Goal: Check status: Check status

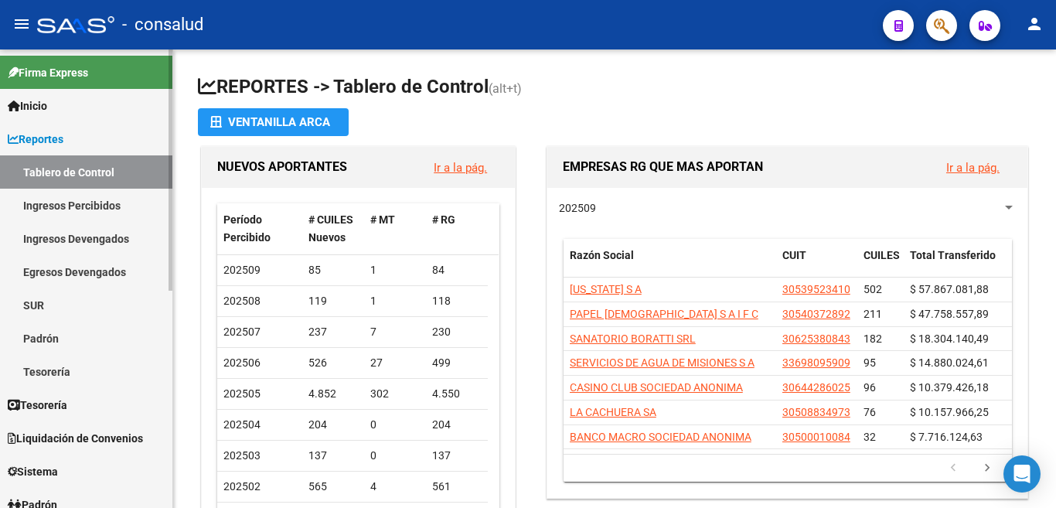
scroll to position [309, 0]
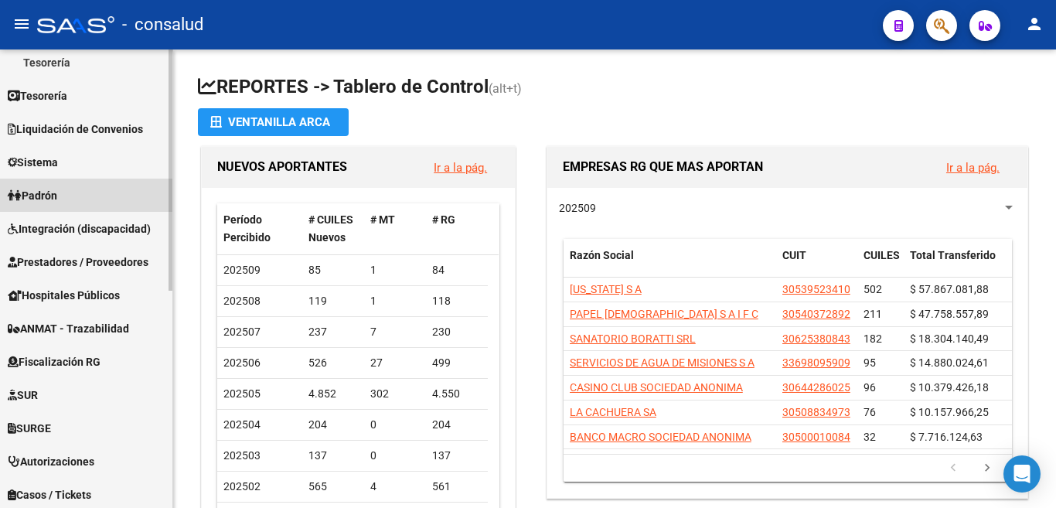
click at [40, 189] on span "Padrón" at bounding box center [32, 195] width 49 height 17
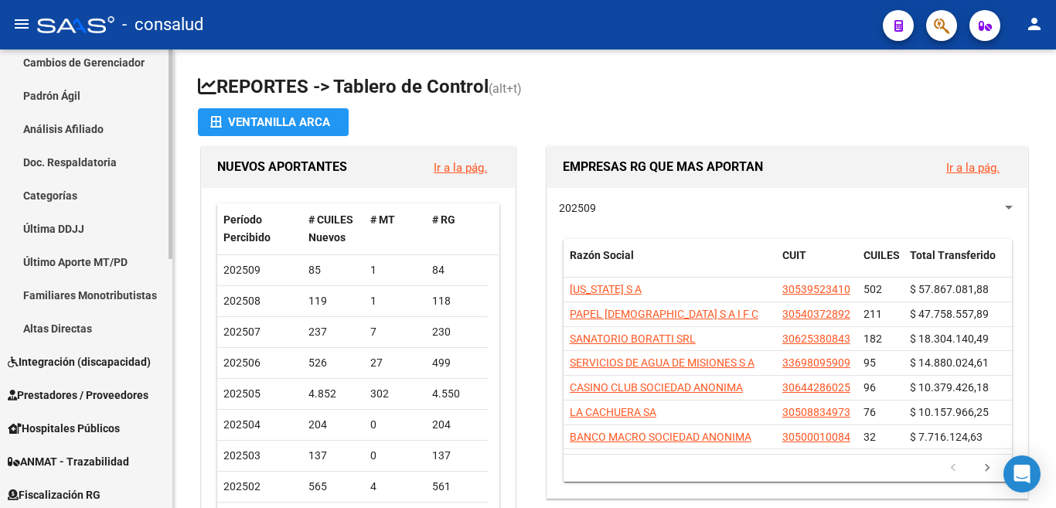
click at [58, 126] on link "Análisis Afiliado" at bounding box center [86, 128] width 172 height 33
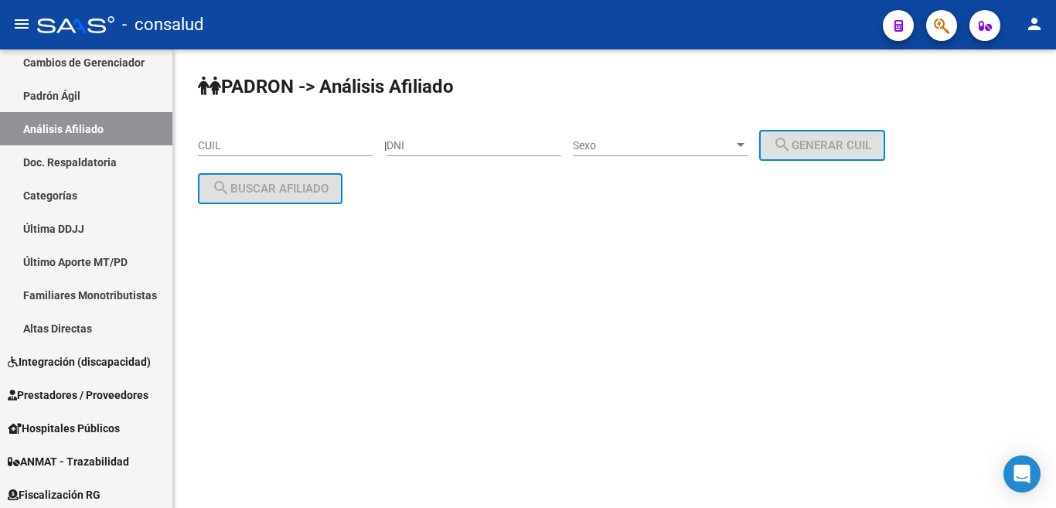
click at [223, 143] on input "CUIL" at bounding box center [285, 145] width 175 height 13
paste input "20-95973887-5"
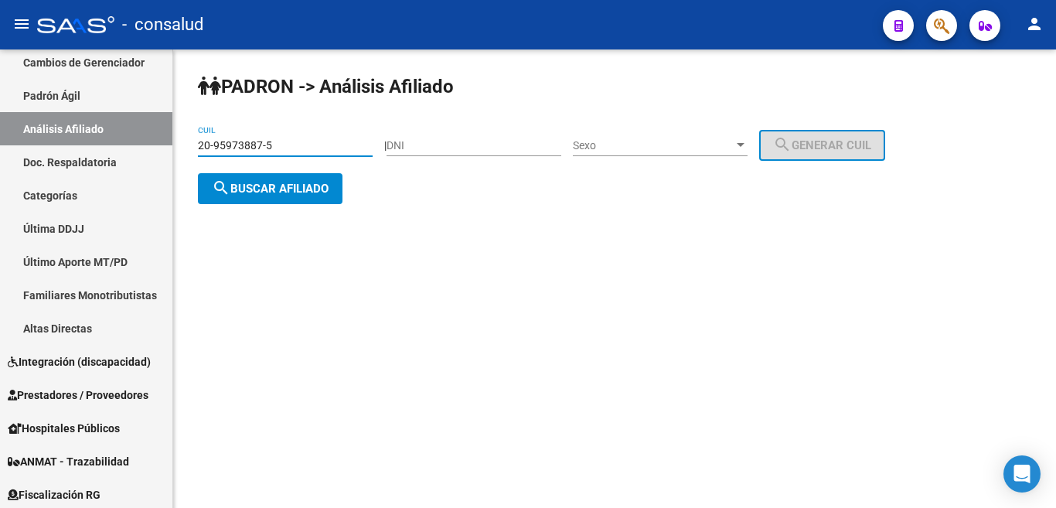
type input "20-95973887-5"
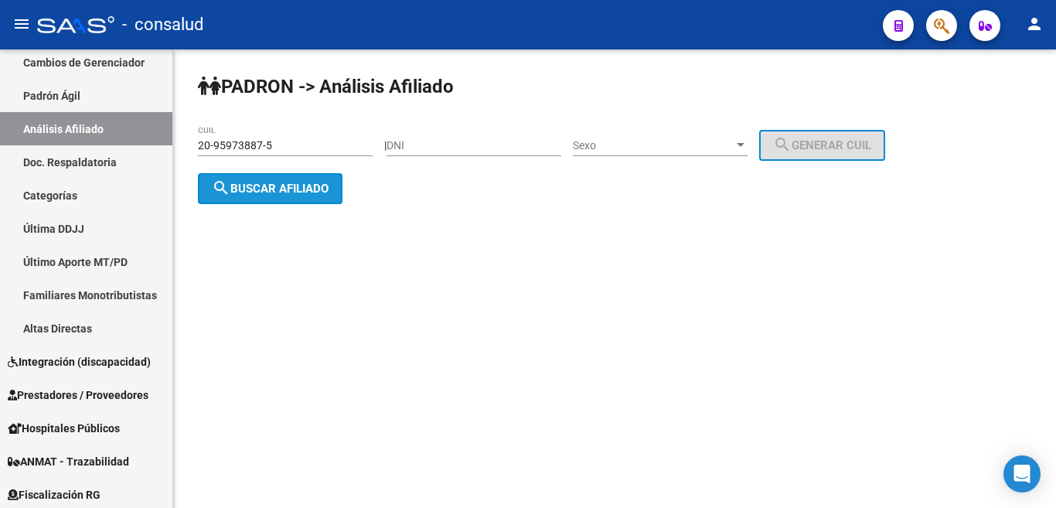
click at [239, 190] on span "search Buscar afiliado" at bounding box center [270, 189] width 117 height 14
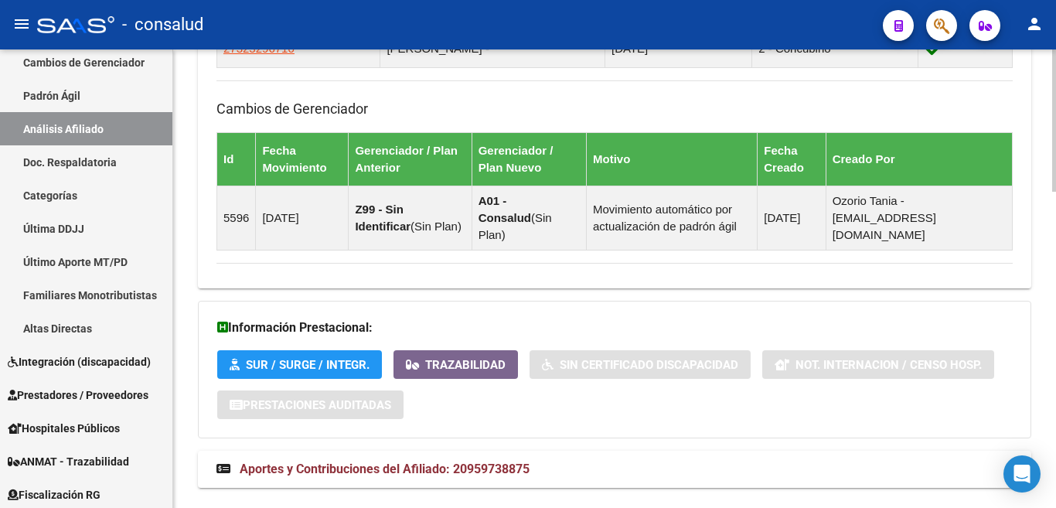
scroll to position [1015, 0]
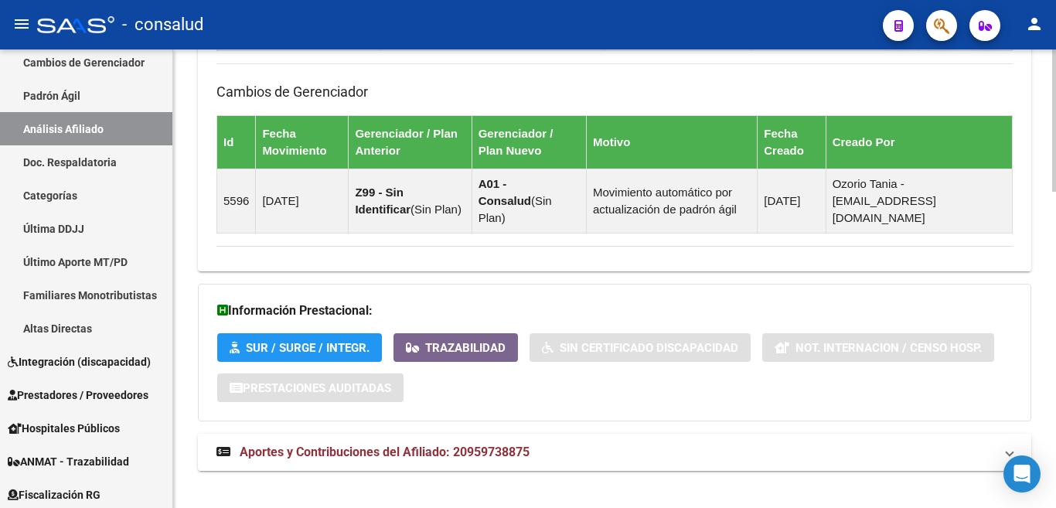
click at [493, 445] on span "Aportes y Contribuciones del Afiliado: 20959738875" at bounding box center [385, 452] width 290 height 15
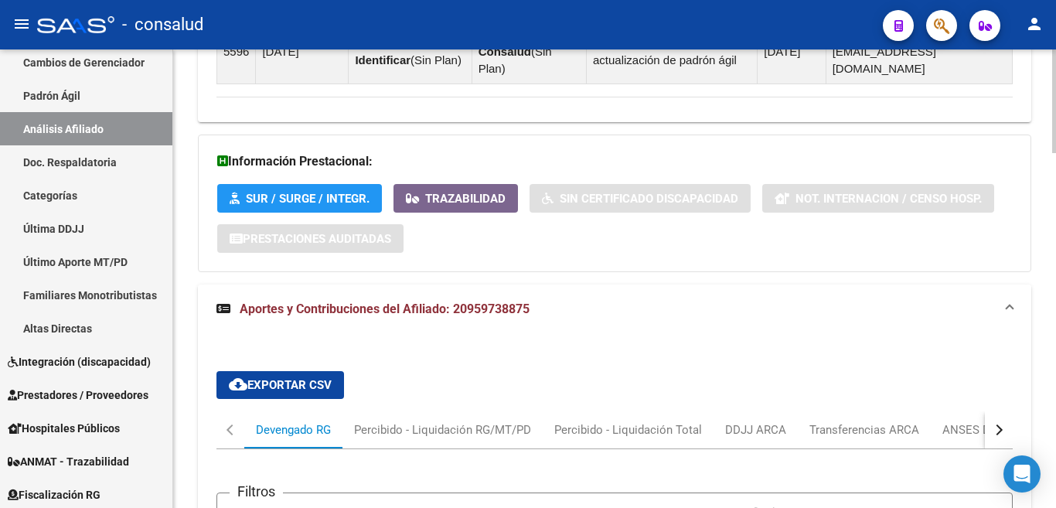
scroll to position [1247, 0]
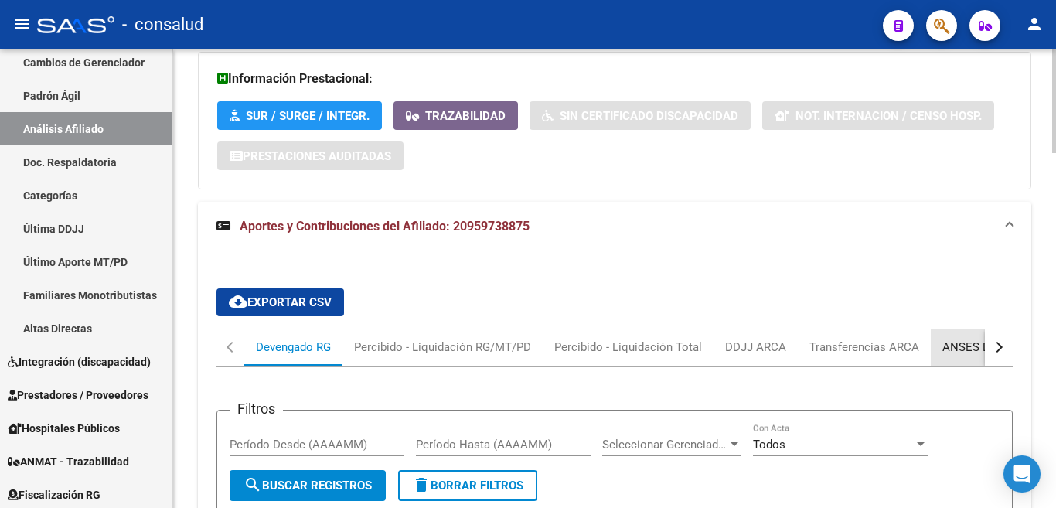
click at [954, 339] on div "ANSES Desempleo" at bounding box center [992, 347] width 99 height 17
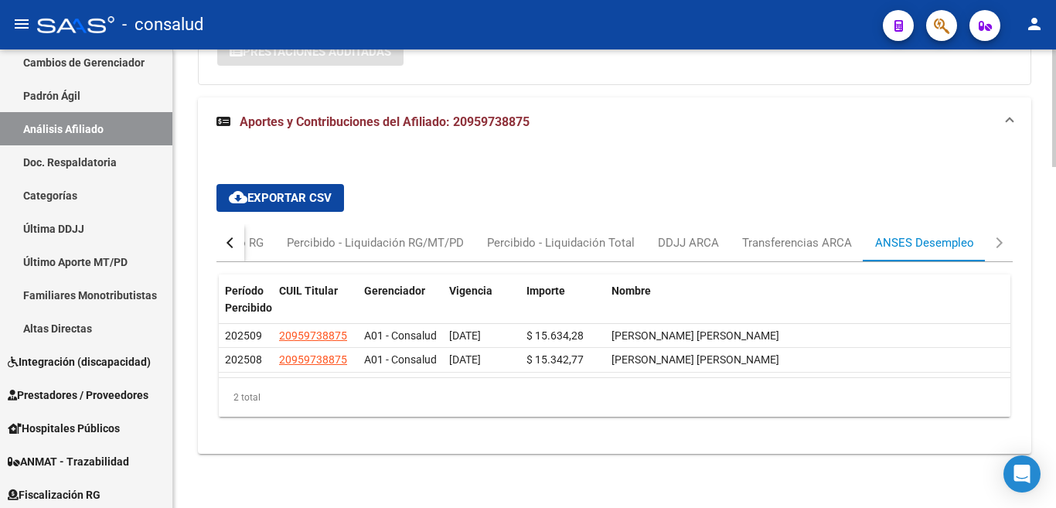
scroll to position [1288, 0]
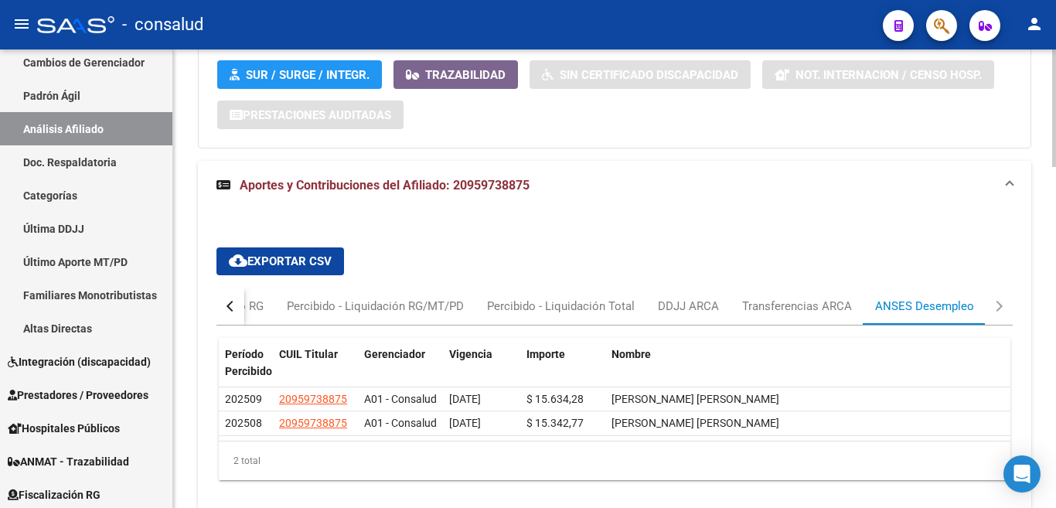
click at [999, 301] on div "button" at bounding box center [997, 306] width 11 height 11
click at [998, 301] on div "button" at bounding box center [997, 306] width 11 height 11
click at [228, 301] on div "button" at bounding box center [232, 306] width 11 height 11
